Goal: Navigation & Orientation: Find specific page/section

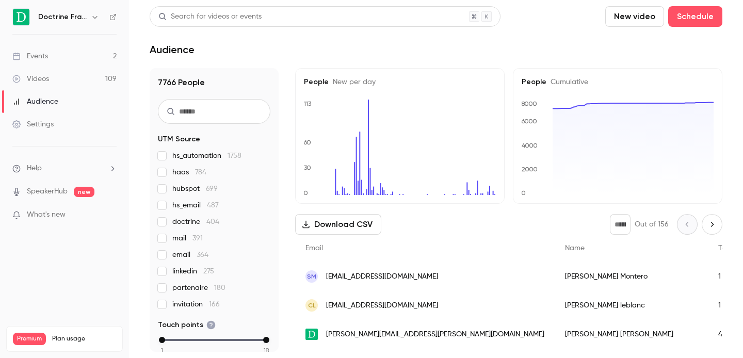
click at [91, 13] on icon "button" at bounding box center [95, 17] width 8 height 8
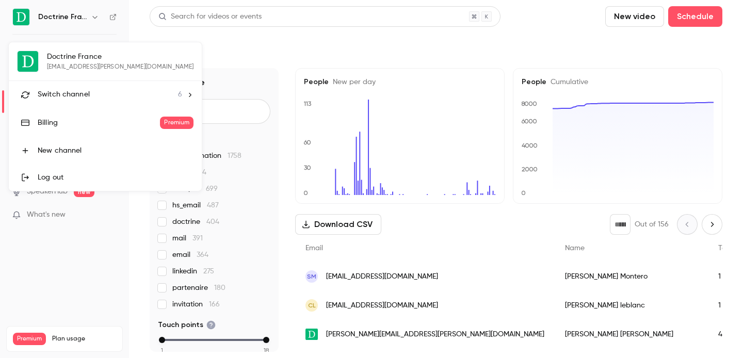
click at [80, 90] on span "Switch channel" at bounding box center [64, 94] width 52 height 11
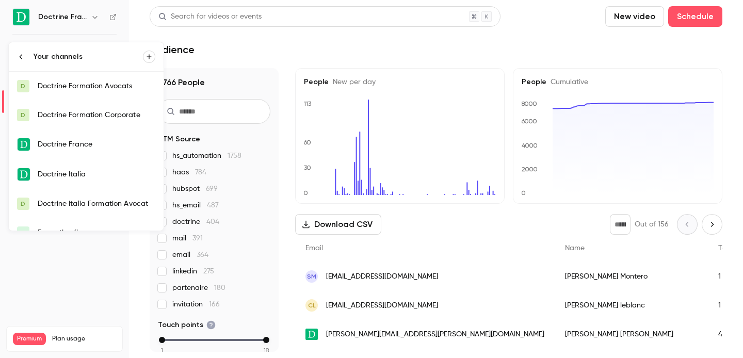
click at [86, 88] on div "Doctrine Formation Avocats" at bounding box center [97, 86] width 118 height 10
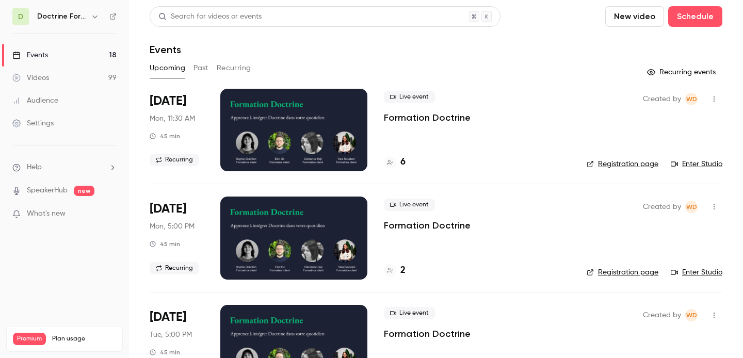
click at [200, 64] on button "Past" at bounding box center [200, 68] width 15 height 17
click at [610, 165] on link "Registration page" at bounding box center [615, 164] width 72 height 10
click at [390, 161] on icon at bounding box center [390, 162] width 6 height 5
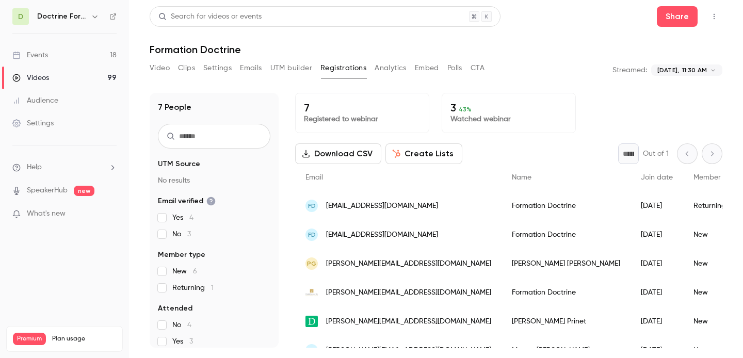
scroll to position [46, 0]
